Goal: Transaction & Acquisition: Purchase product/service

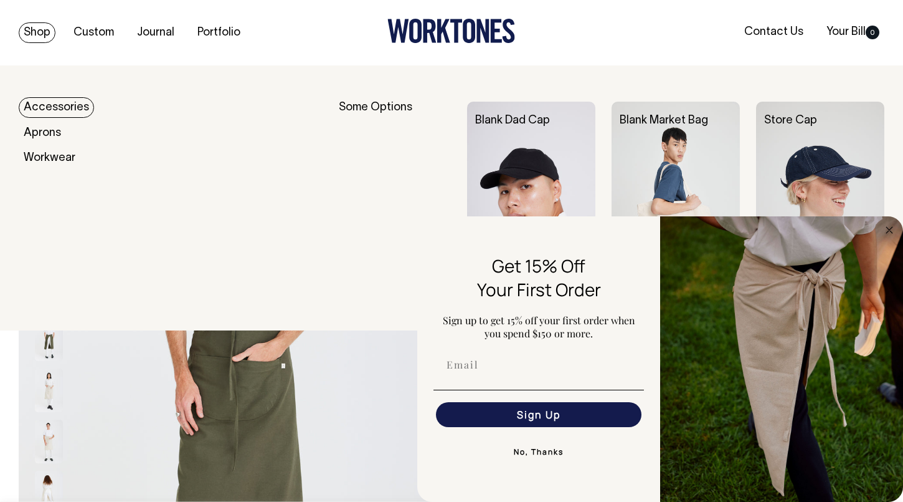
click at [36, 26] on link "Shop" at bounding box center [37, 32] width 37 height 21
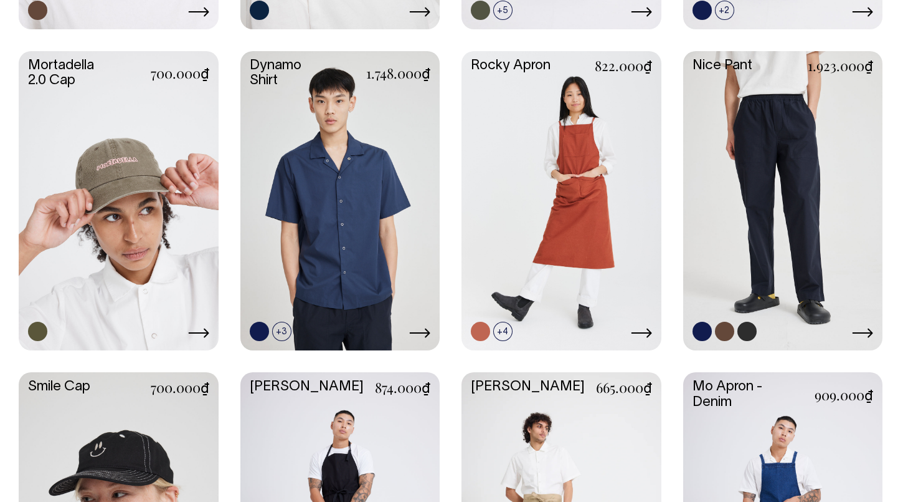
scroll to position [1194, 0]
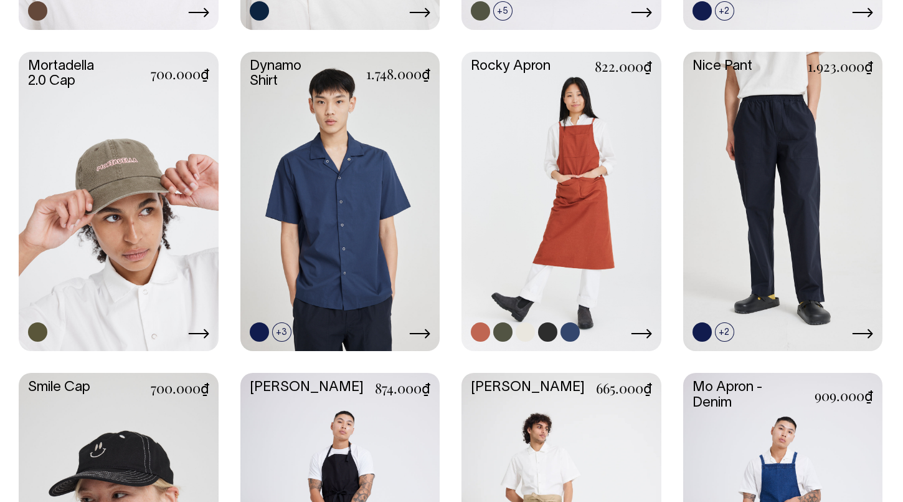
click at [564, 199] on link at bounding box center [562, 200] width 200 height 297
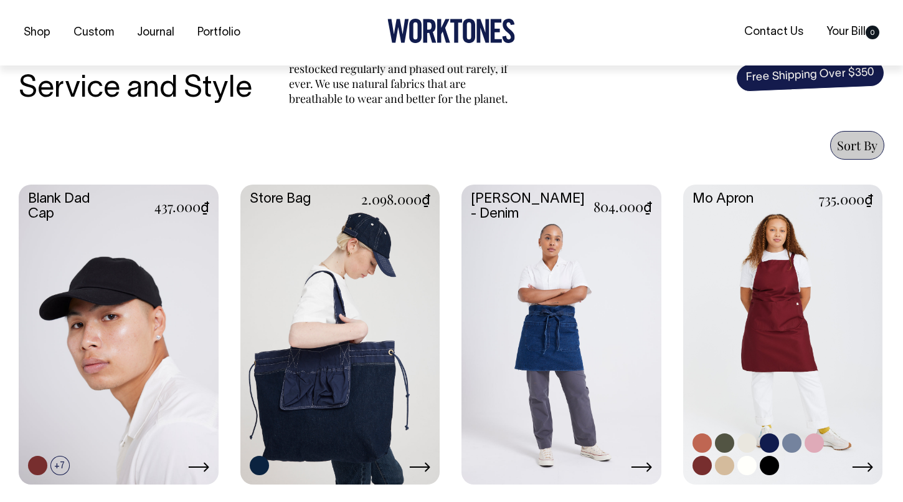
scroll to position [419, 0]
click at [816, 352] on link at bounding box center [784, 332] width 200 height 297
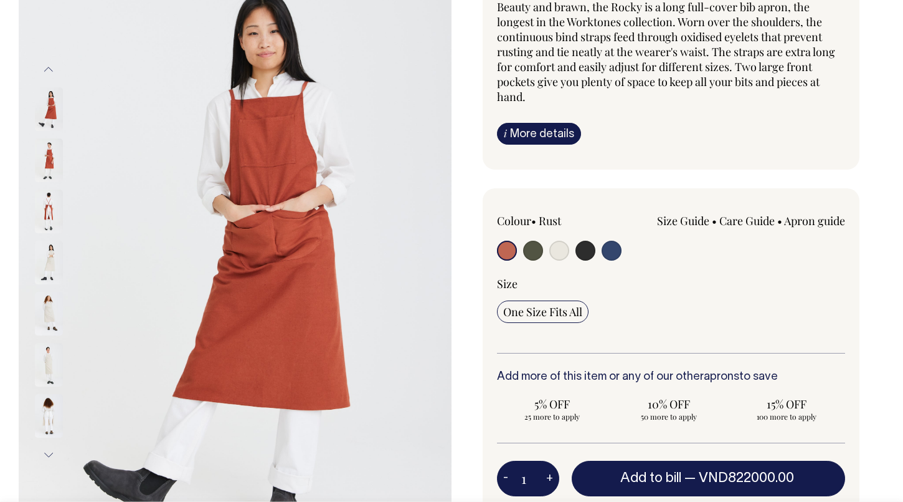
scroll to position [128, 0]
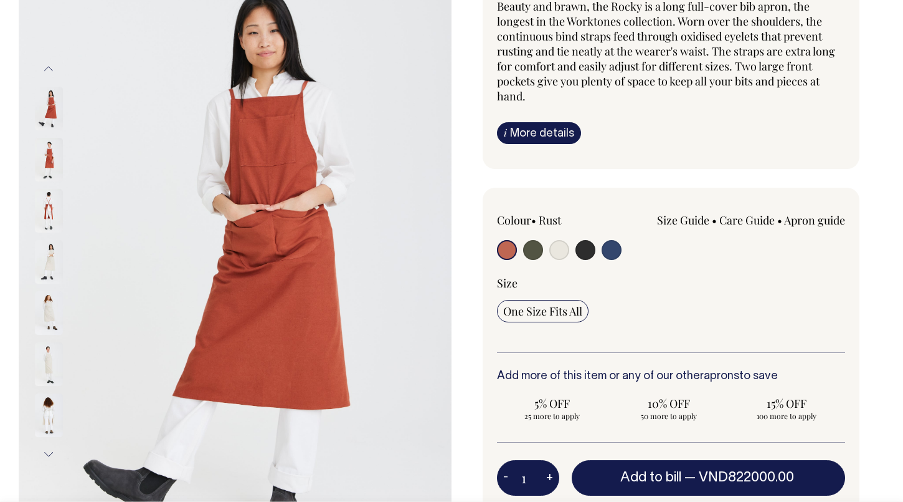
click at [52, 361] on img at bounding box center [49, 364] width 28 height 44
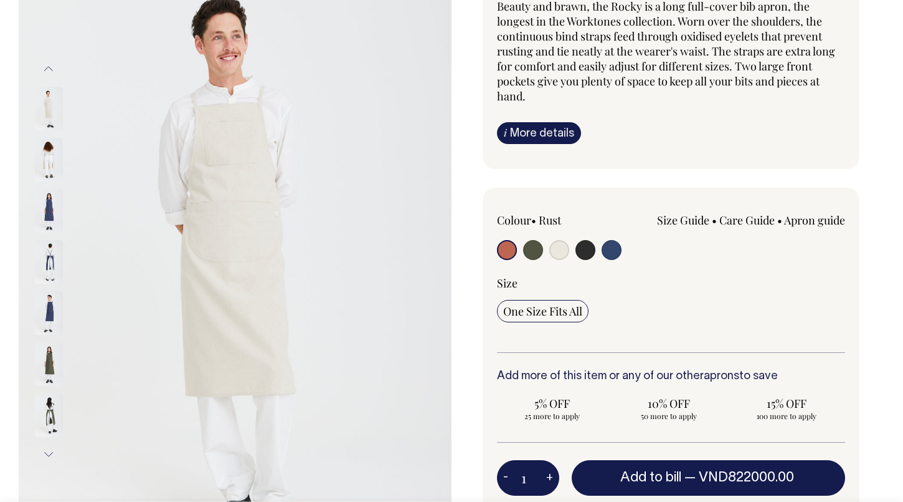
click at [48, 96] on img at bounding box center [49, 109] width 28 height 44
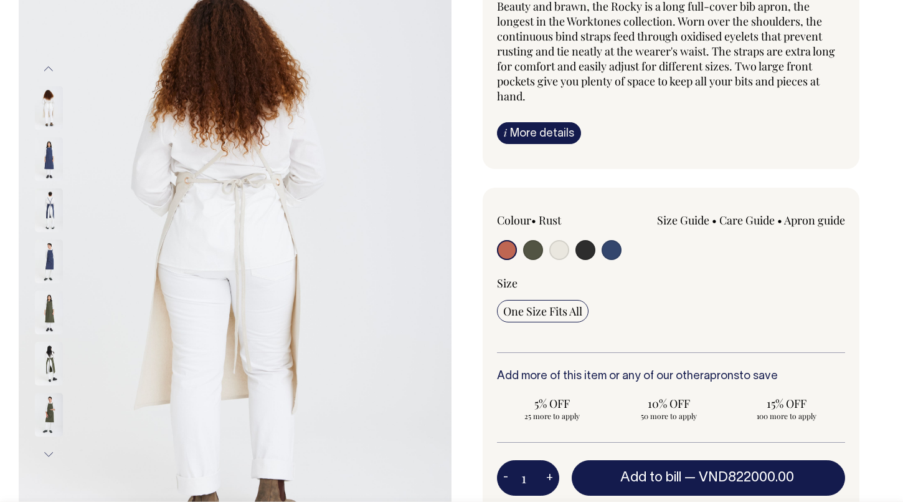
click at [53, 108] on img at bounding box center [49, 109] width 28 height 44
click at [46, 70] on button "Previous" at bounding box center [48, 69] width 19 height 28
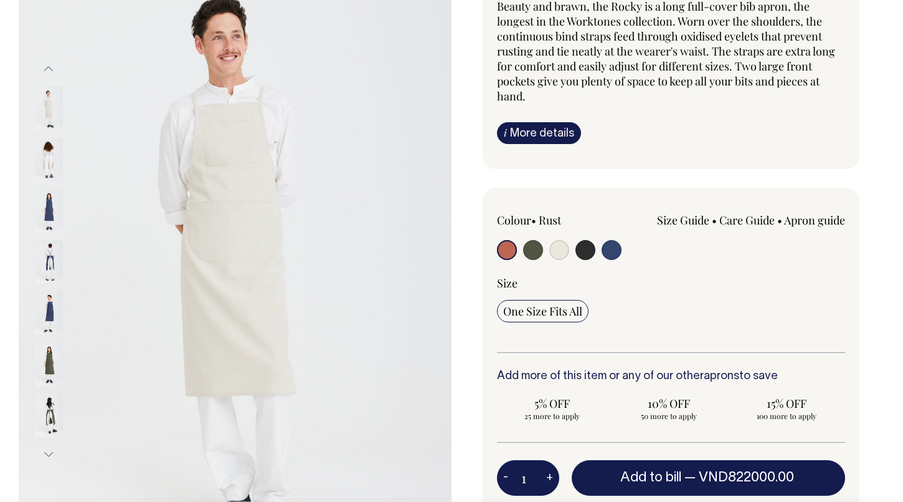
click at [49, 449] on button "Next" at bounding box center [48, 455] width 19 height 28
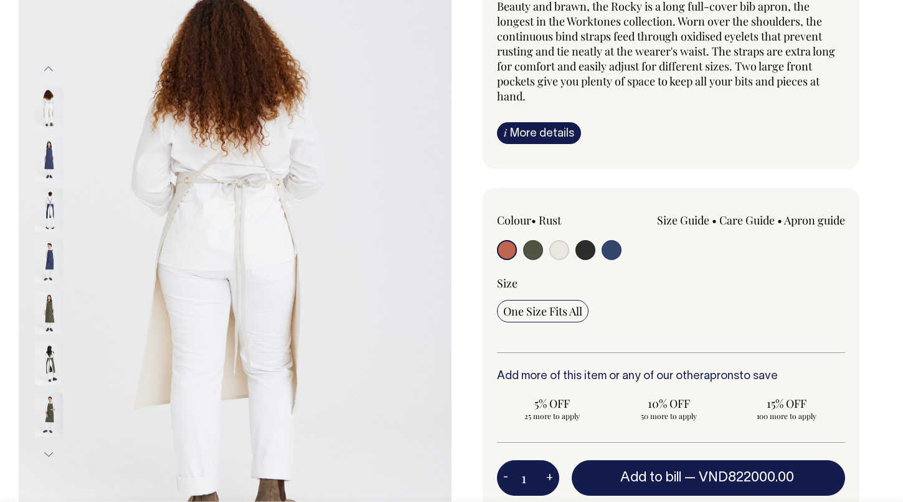
click at [54, 417] on img at bounding box center [49, 415] width 28 height 44
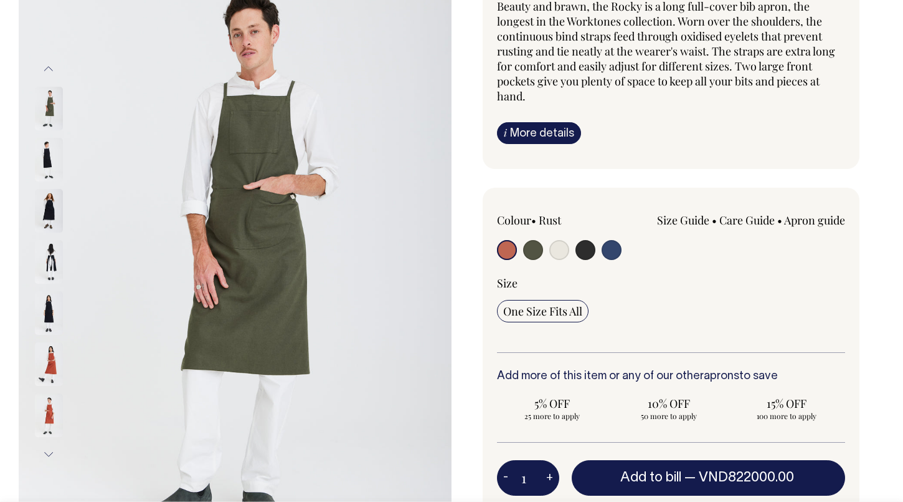
click at [50, 416] on img at bounding box center [49, 415] width 28 height 44
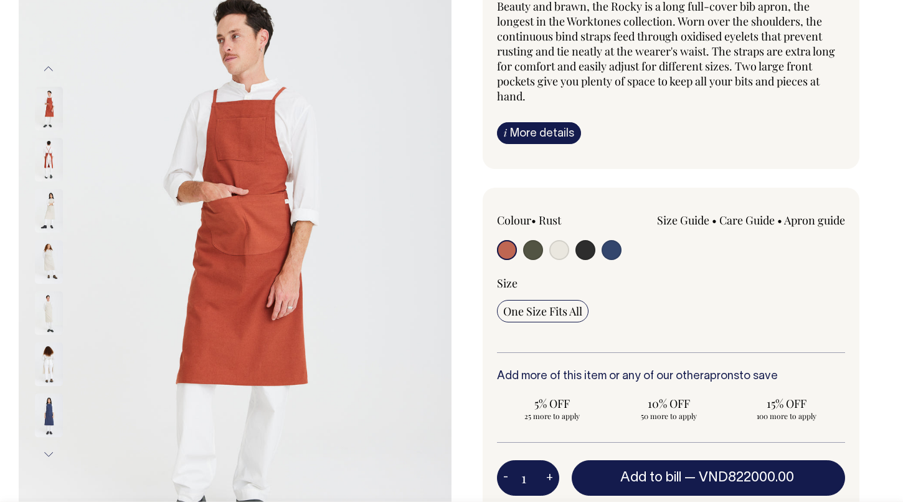
click at [49, 312] on img at bounding box center [49, 313] width 28 height 44
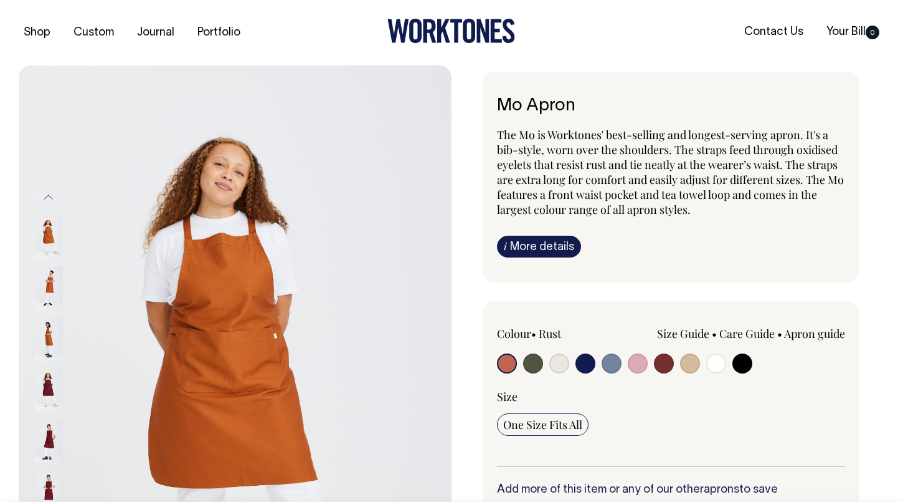
click at [42, 350] on img at bounding box center [49, 339] width 28 height 44
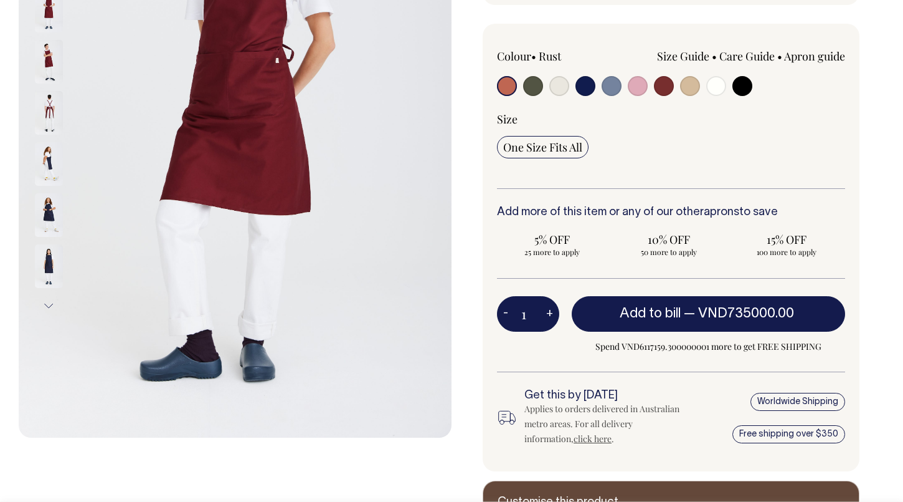
click at [46, 302] on button "Next" at bounding box center [48, 306] width 19 height 28
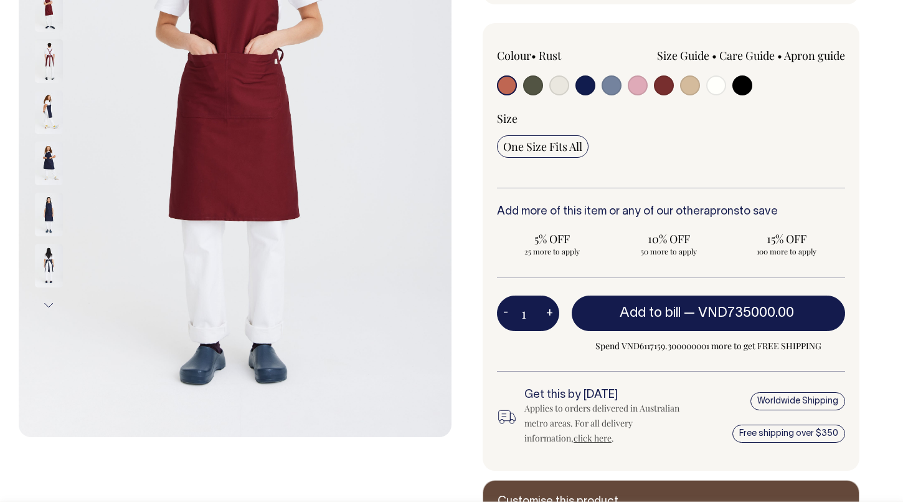
click at [46, 302] on button "Next" at bounding box center [48, 305] width 19 height 28
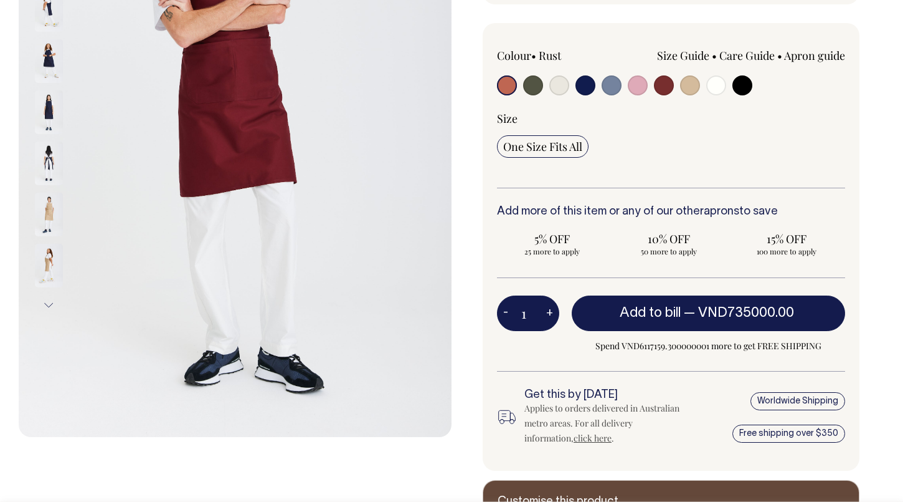
click at [46, 302] on button "Next" at bounding box center [48, 305] width 19 height 28
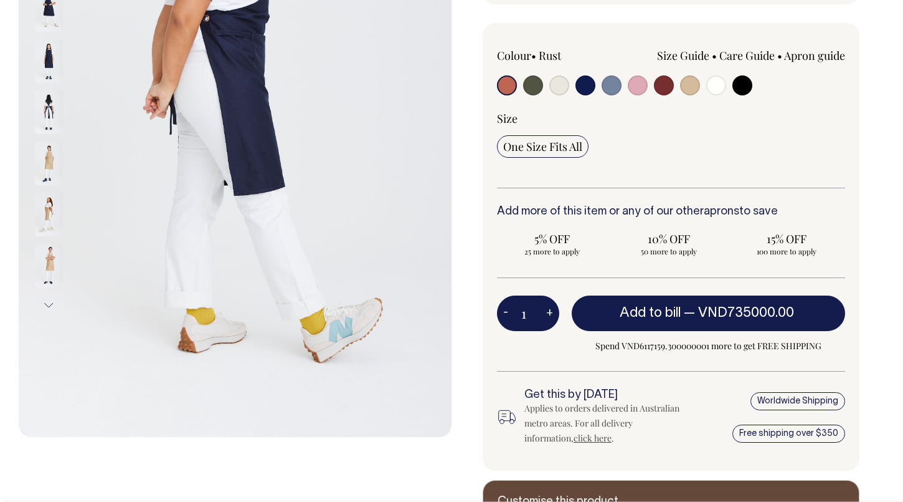
click at [51, 160] on img at bounding box center [49, 163] width 28 height 44
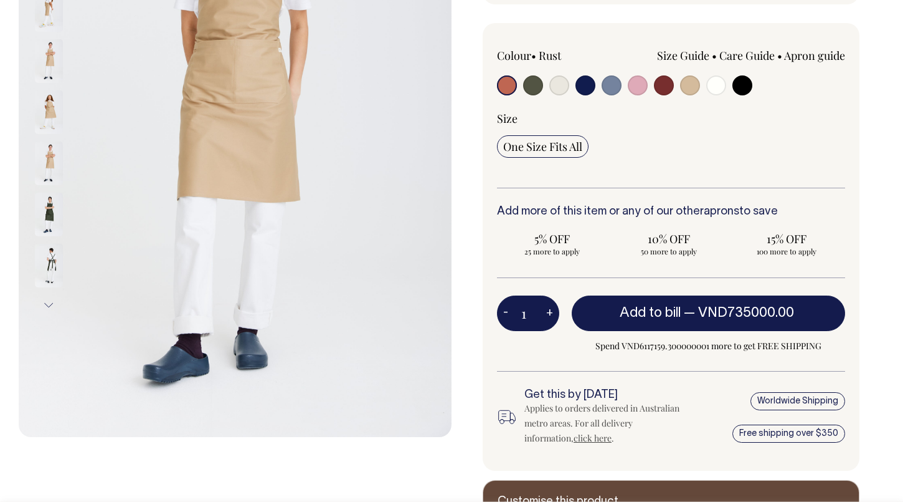
click at [51, 259] on img at bounding box center [49, 266] width 28 height 44
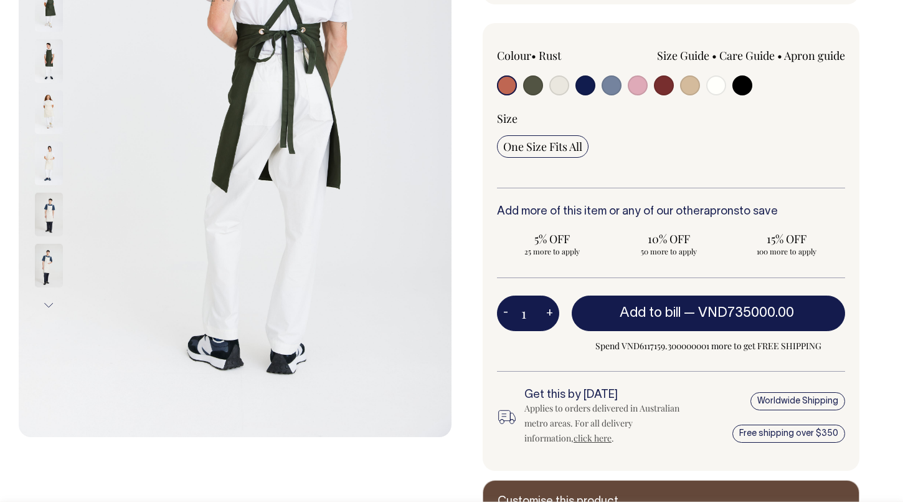
click at [44, 255] on img at bounding box center [49, 266] width 28 height 44
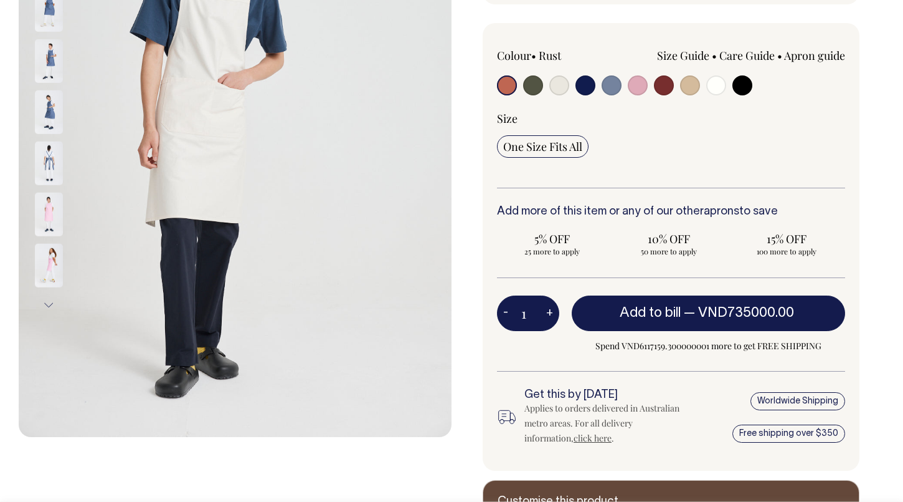
click at [55, 259] on img at bounding box center [49, 266] width 28 height 44
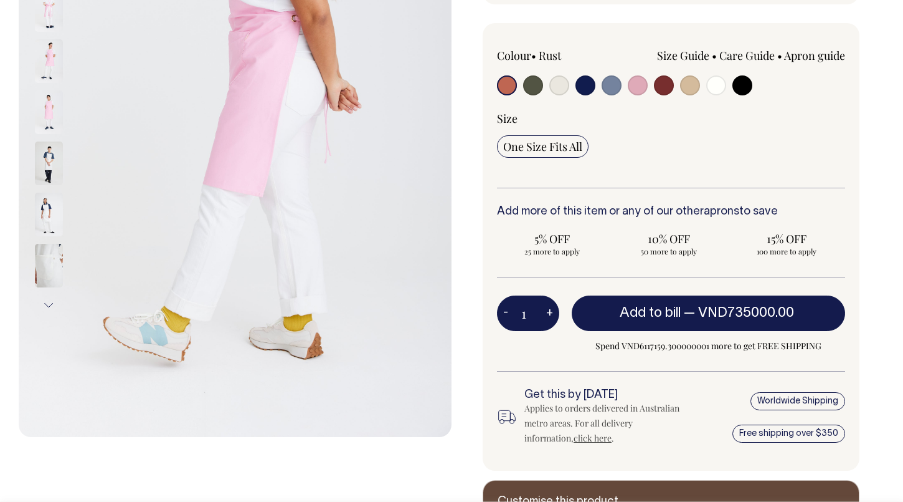
click at [47, 218] on img at bounding box center [49, 215] width 28 height 44
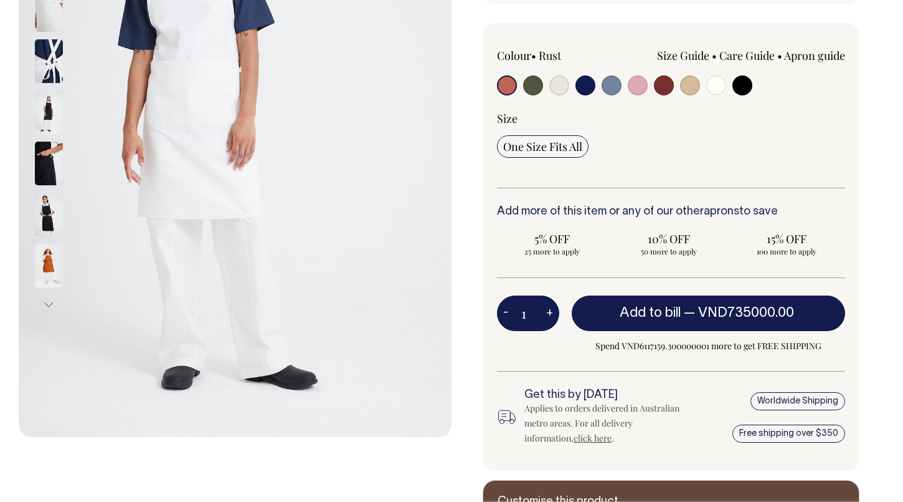
click at [47, 255] on img at bounding box center [49, 266] width 28 height 44
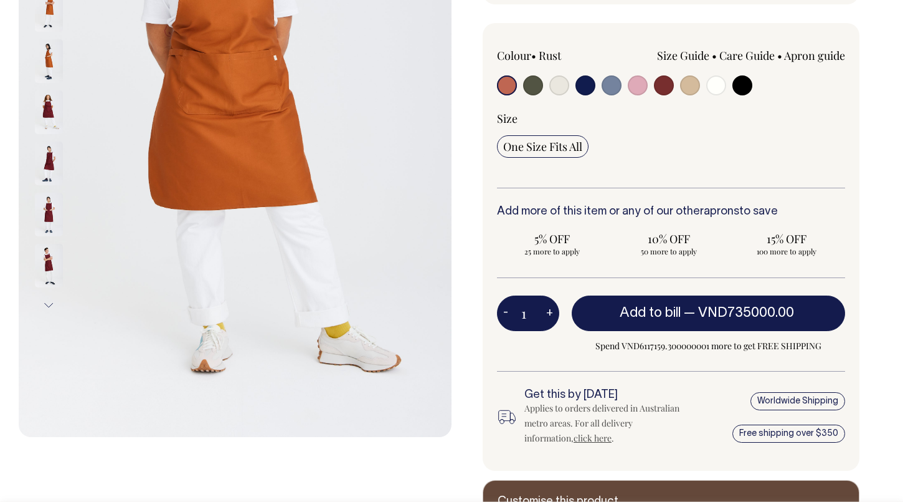
click at [51, 300] on button "Next" at bounding box center [48, 305] width 19 height 28
